Goal: Task Accomplishment & Management: Use online tool/utility

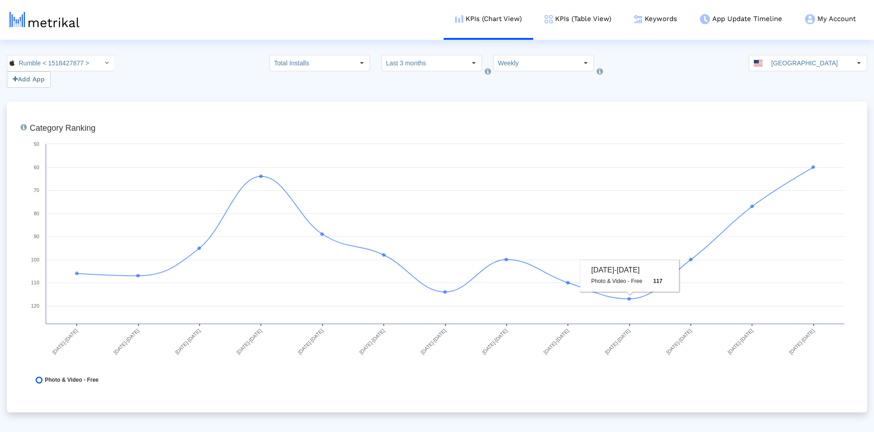
click at [496, 105] on div "Ranking of the app in the Overall and Category Charts. Created with Highcharts …" at bounding box center [437, 256] width 860 height 311
drag, startPoint x: 562, startPoint y: 271, endPoint x: 525, endPoint y: 107, distance: 167.7
click at [91, 69] on div "Rumble < 1518427877 >" at bounding box center [52, 63] width 91 height 16
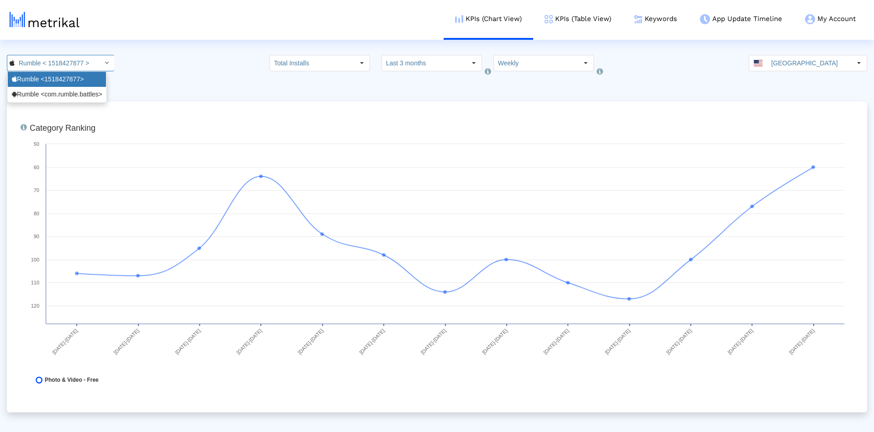
click at [81, 81] on div "Rumble <1518427877>" at bounding box center [57, 79] width 90 height 9
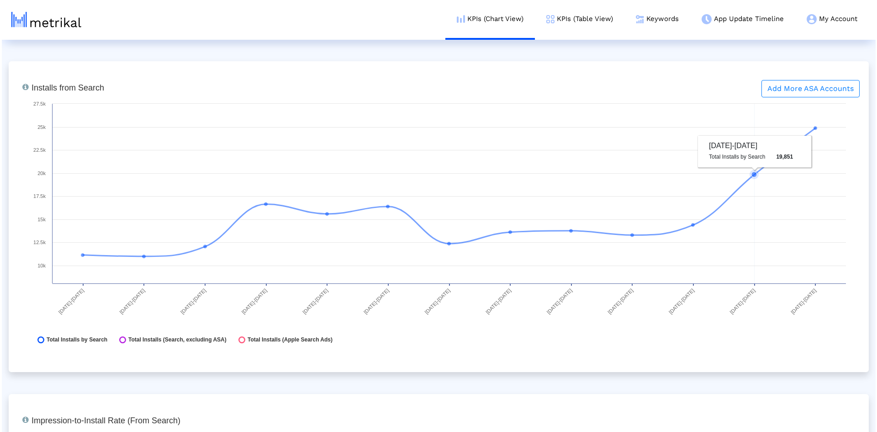
scroll to position [1325, 0]
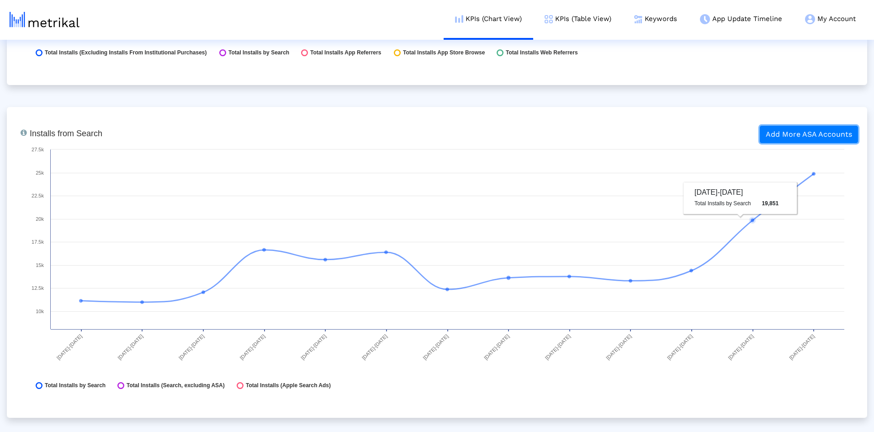
click at [798, 138] on button "Add More ASA Accounts" at bounding box center [809, 134] width 98 height 17
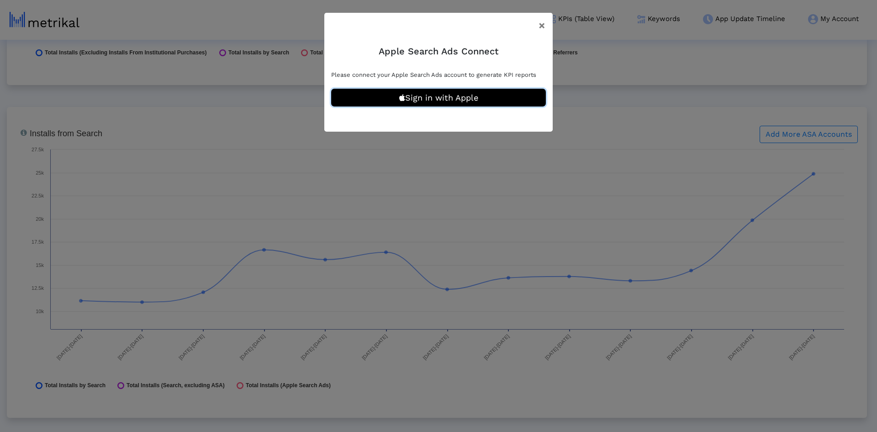
click at [459, 95] on button "Sign in with Apple" at bounding box center [438, 98] width 215 height 18
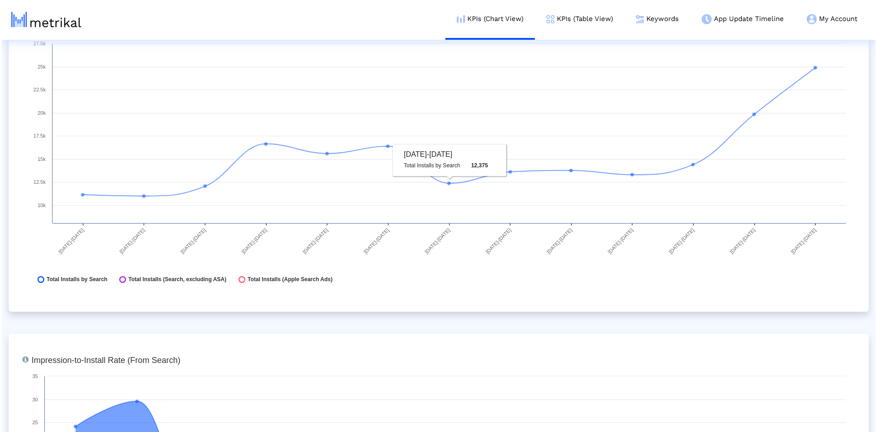
scroll to position [1283, 0]
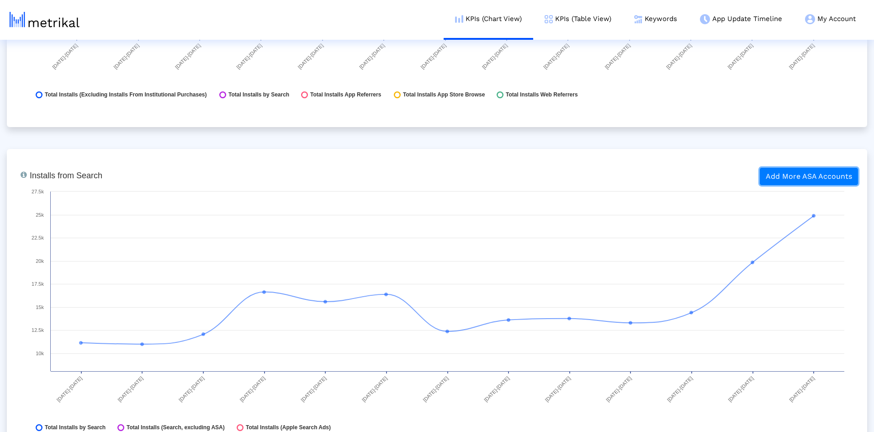
click at [769, 175] on button "Add More ASA Accounts" at bounding box center [809, 176] width 98 height 17
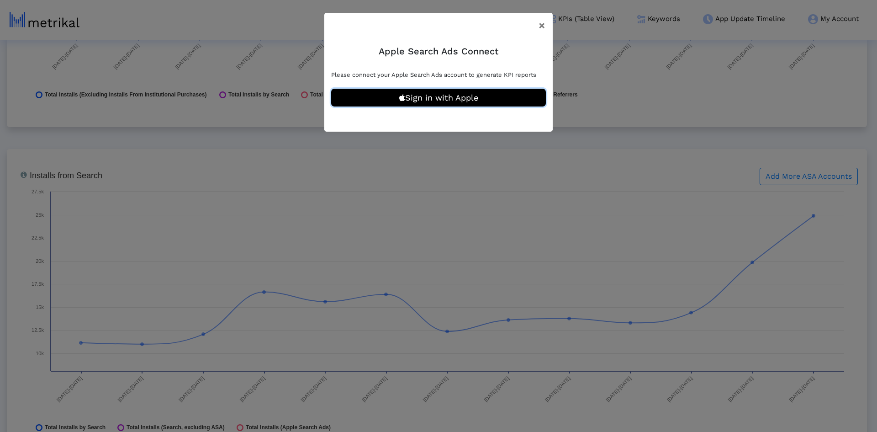
click at [468, 94] on button "Sign in with Apple" at bounding box center [438, 98] width 215 height 18
